Goal: Communication & Community: Participate in discussion

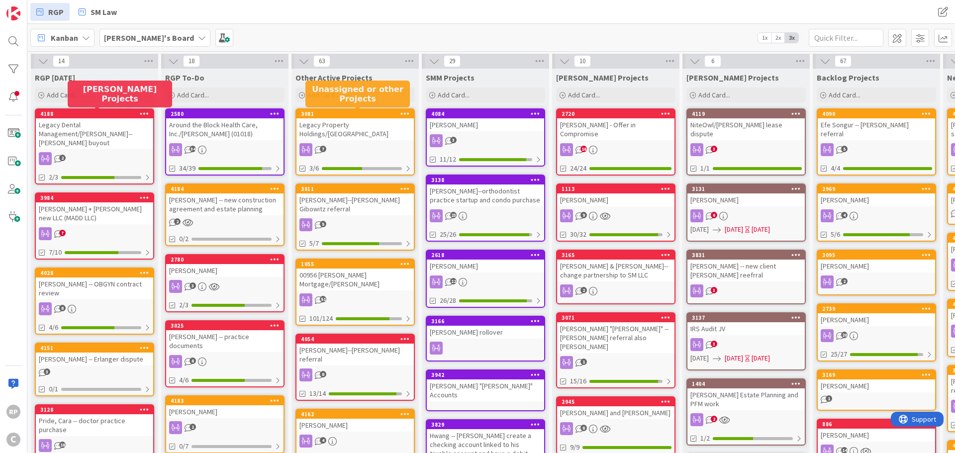
click at [362, 116] on div "3081" at bounding box center [357, 113] width 113 height 7
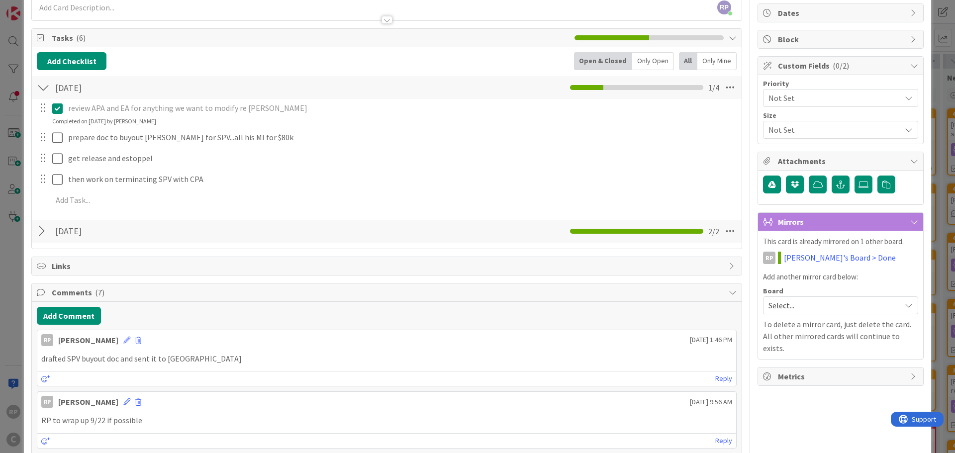
scroll to position [99, 0]
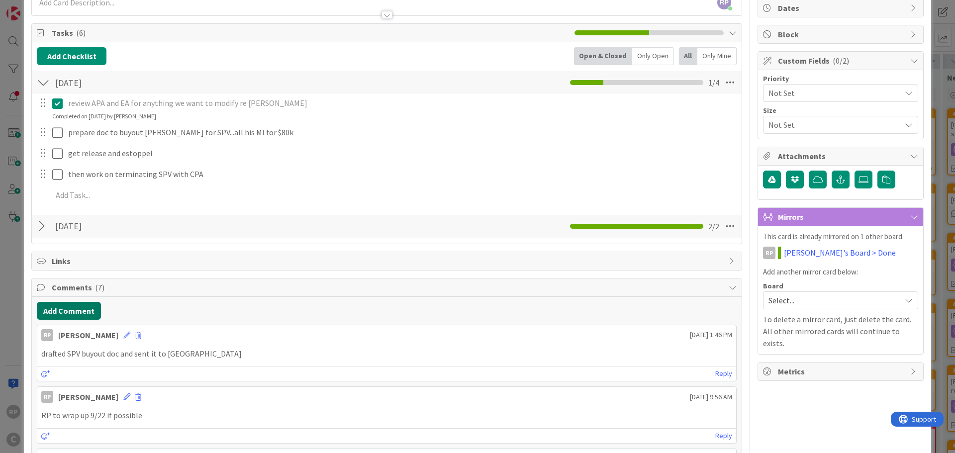
click at [65, 313] on button "Add Comment" at bounding box center [69, 311] width 64 height 18
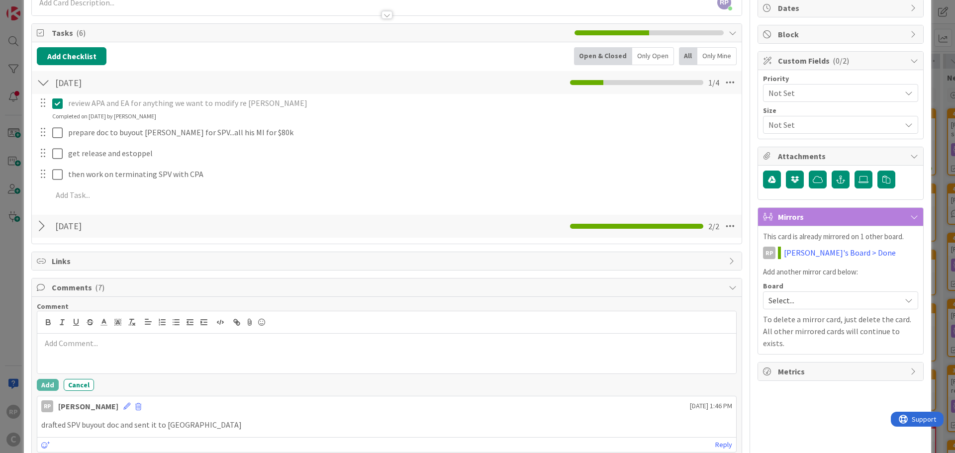
click at [76, 344] on p at bounding box center [386, 343] width 691 height 11
click at [51, 386] on button "Add" at bounding box center [48, 385] width 22 height 12
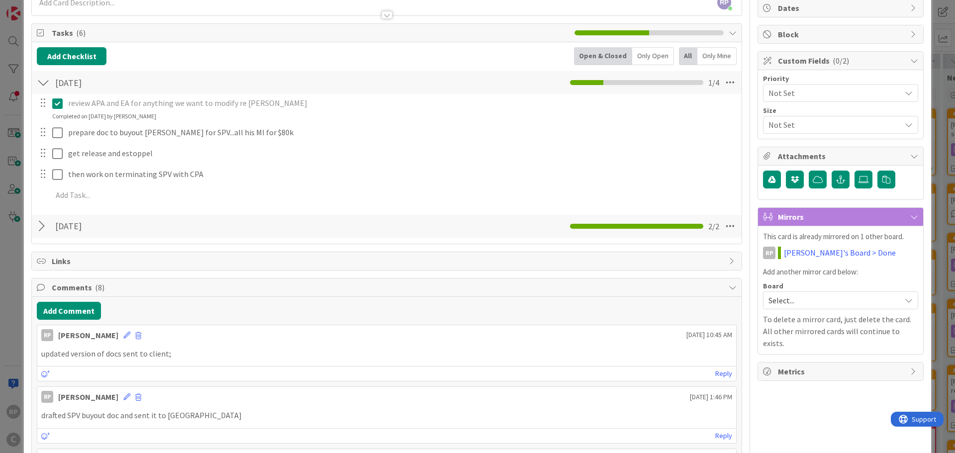
scroll to position [0, 0]
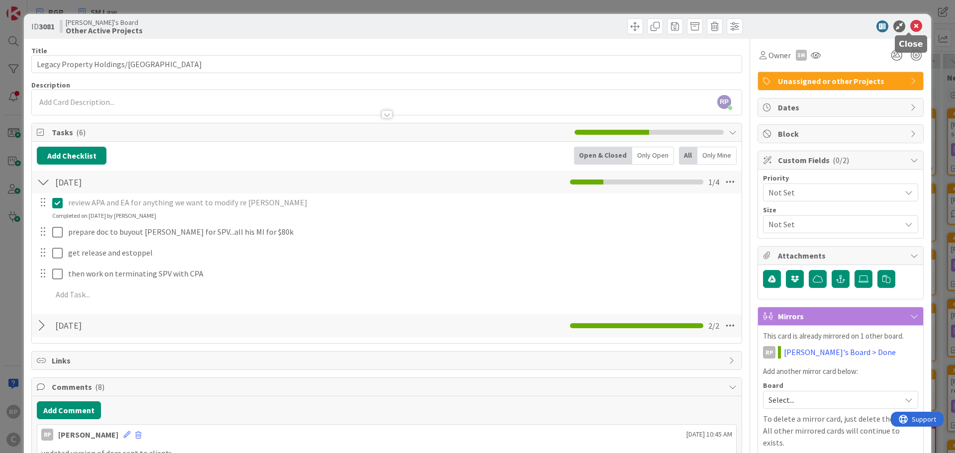
click at [910, 27] on icon at bounding box center [916, 26] width 12 height 12
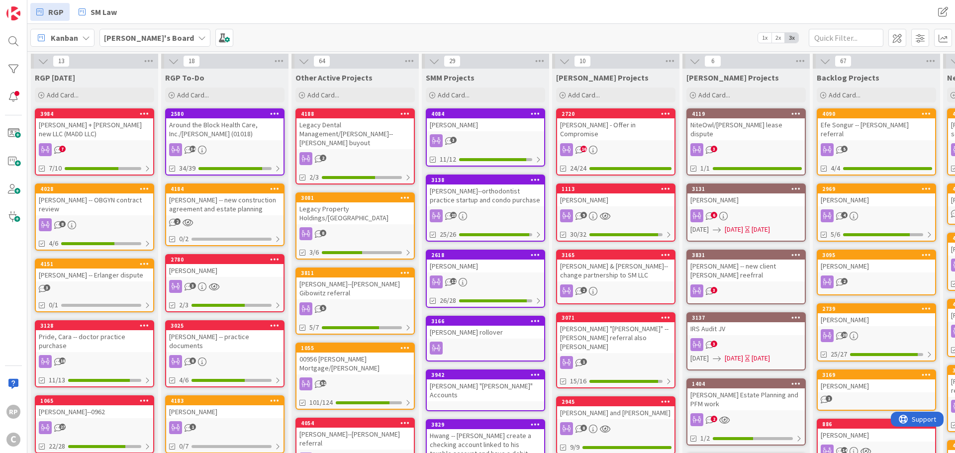
click at [354, 131] on div "Legacy Dental Management/[PERSON_NAME]--[PERSON_NAME] buyout" at bounding box center [354, 133] width 117 height 31
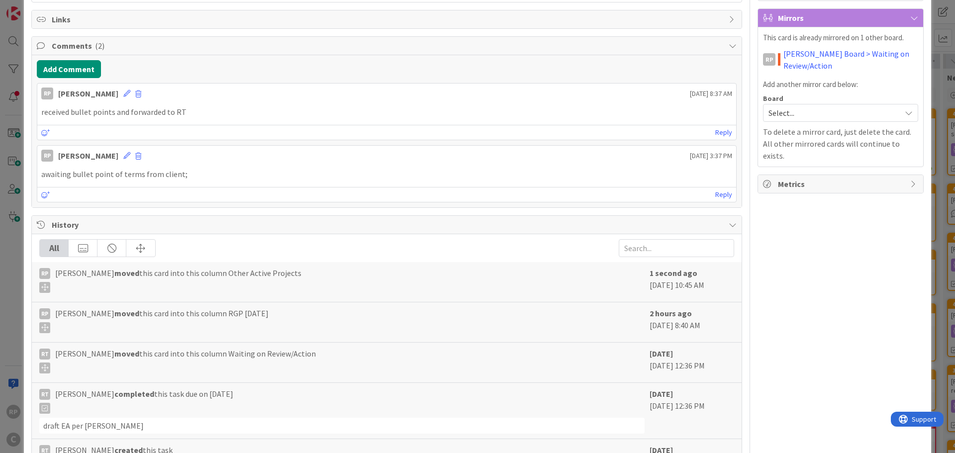
scroll to position [99, 0]
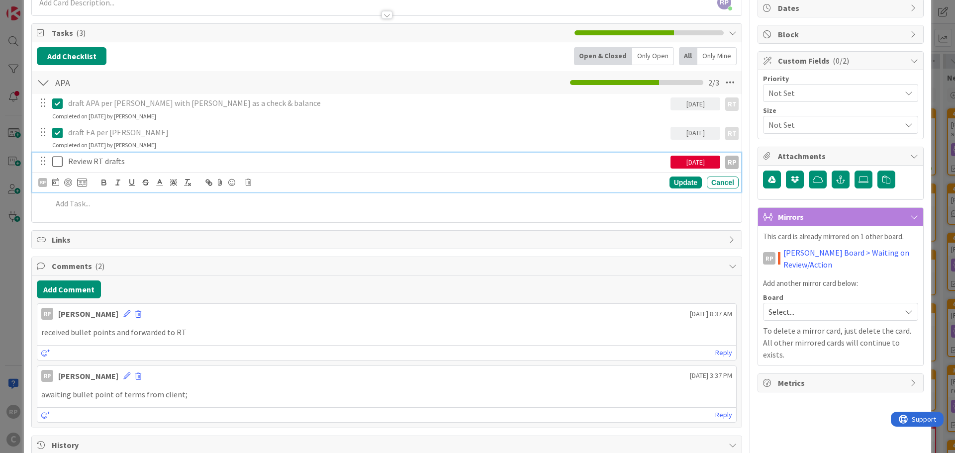
click at [57, 161] on icon at bounding box center [57, 162] width 10 height 12
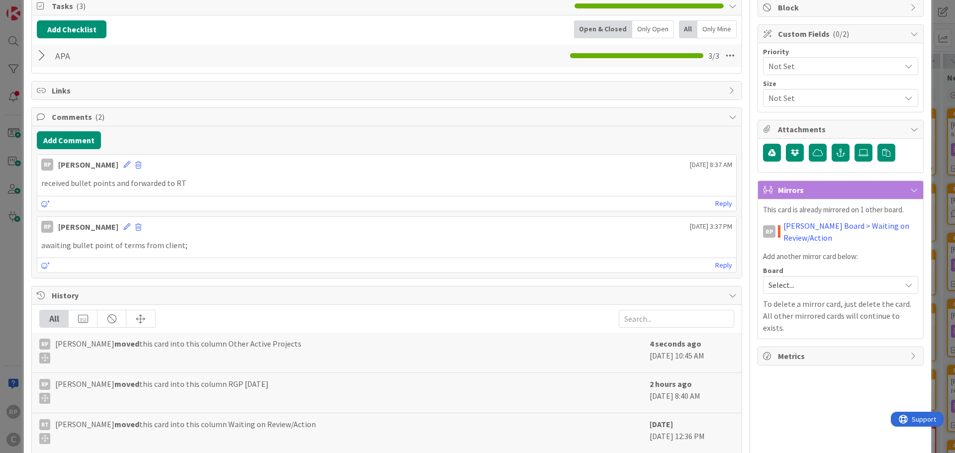
scroll to position [149, 0]
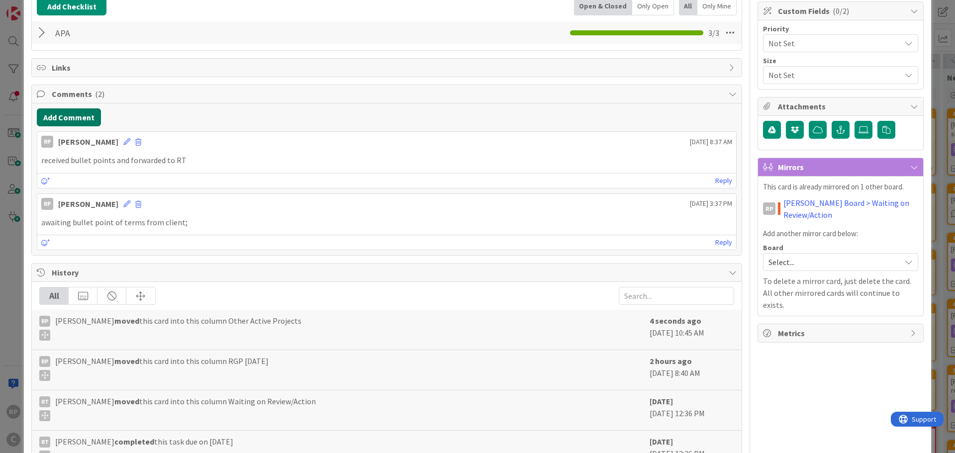
drag, startPoint x: 68, startPoint y: 129, endPoint x: 69, endPoint y: 124, distance: 5.2
click at [69, 127] on div "Add Comment RP [PERSON_NAME] [DATE] 8:37 AM received bullet points and forwarde…" at bounding box center [387, 179] width 710 height 152
click at [69, 119] on button "Add Comment" at bounding box center [69, 117] width 64 height 18
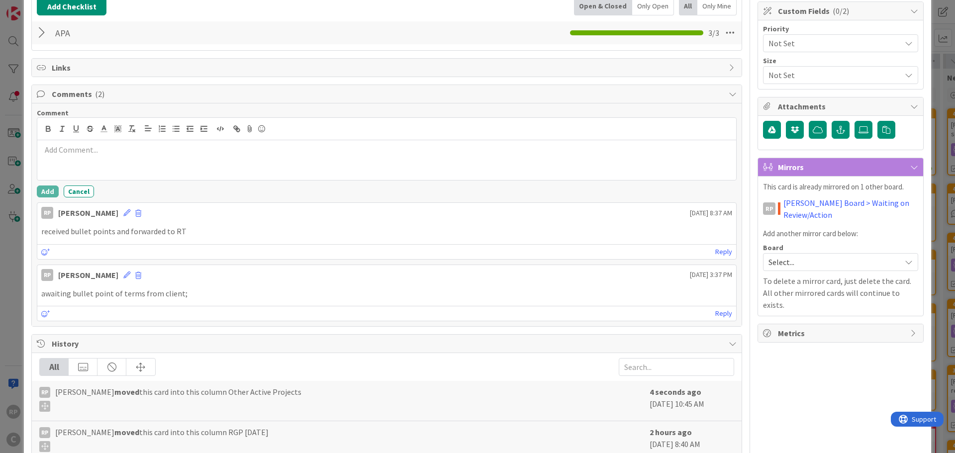
click at [98, 165] on div at bounding box center [386, 160] width 699 height 40
click at [44, 191] on button "Add" at bounding box center [48, 191] width 22 height 12
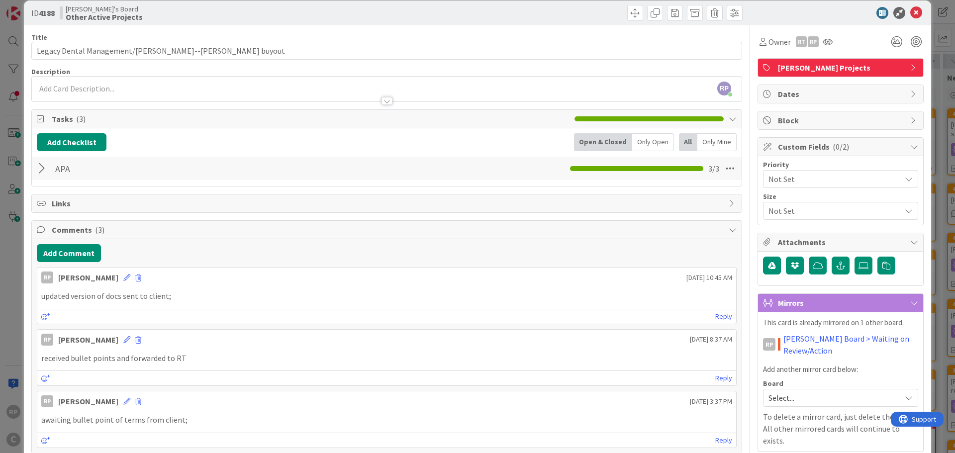
scroll to position [0, 0]
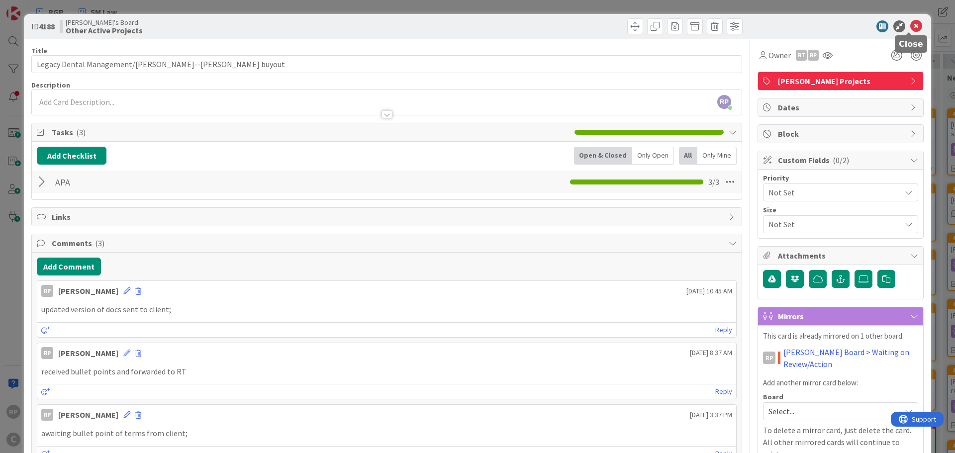
click at [910, 27] on icon at bounding box center [916, 26] width 12 height 12
